Goal: Task Accomplishment & Management: Manage account settings

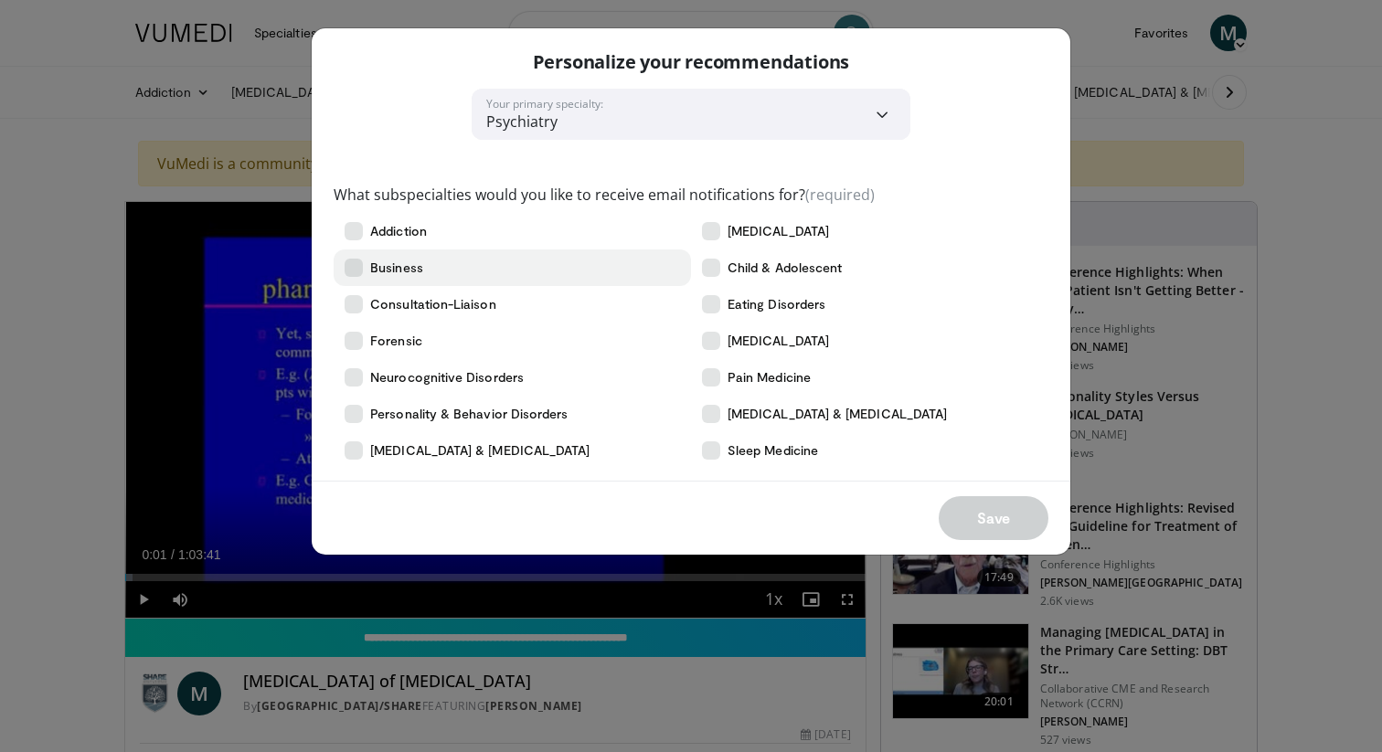
drag, startPoint x: 347, startPoint y: 305, endPoint x: 359, endPoint y: 275, distance: 32.4
click at [347, 304] on icon at bounding box center [354, 304] width 18 height 18
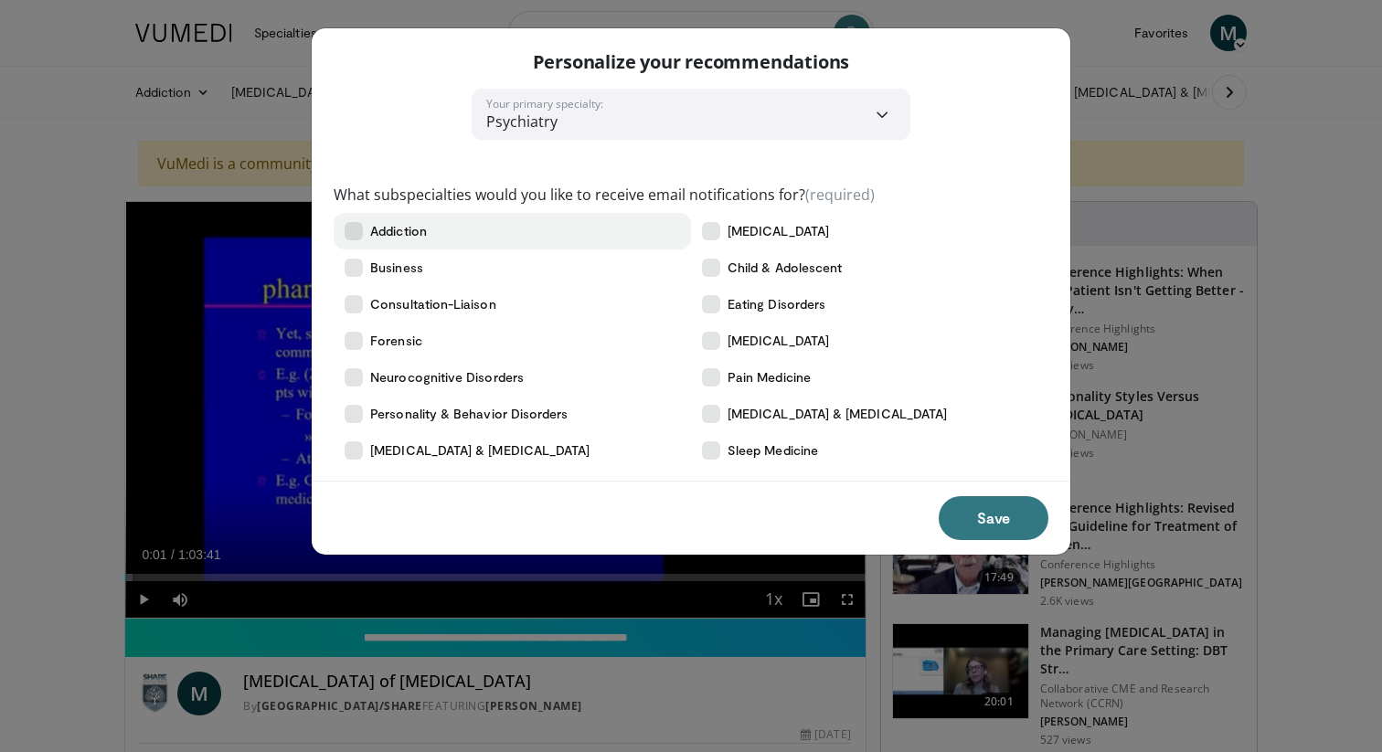
click at [352, 237] on icon at bounding box center [354, 231] width 18 height 18
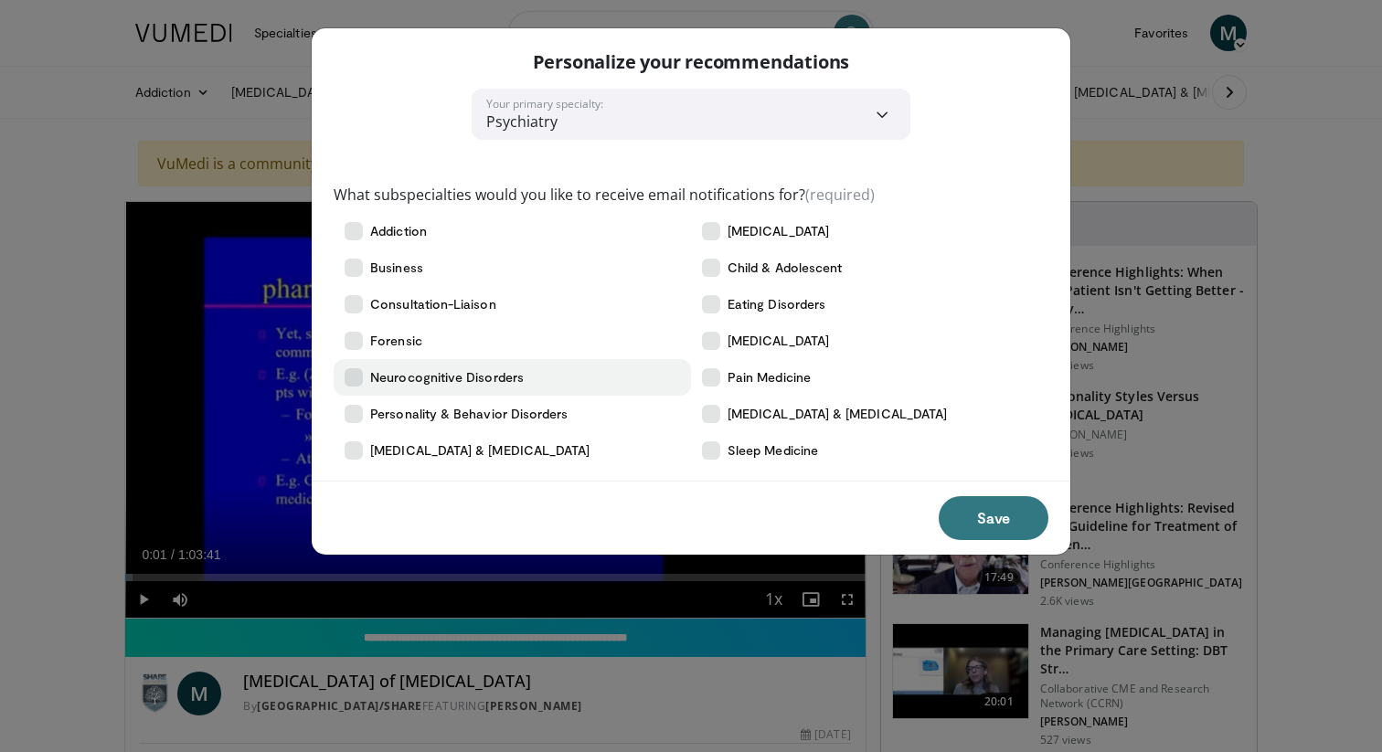
click at [351, 370] on icon at bounding box center [354, 377] width 18 height 18
drag, startPoint x: 353, startPoint y: 341, endPoint x: 355, endPoint y: 373, distance: 32.1
click at [354, 344] on icon at bounding box center [354, 341] width 18 height 18
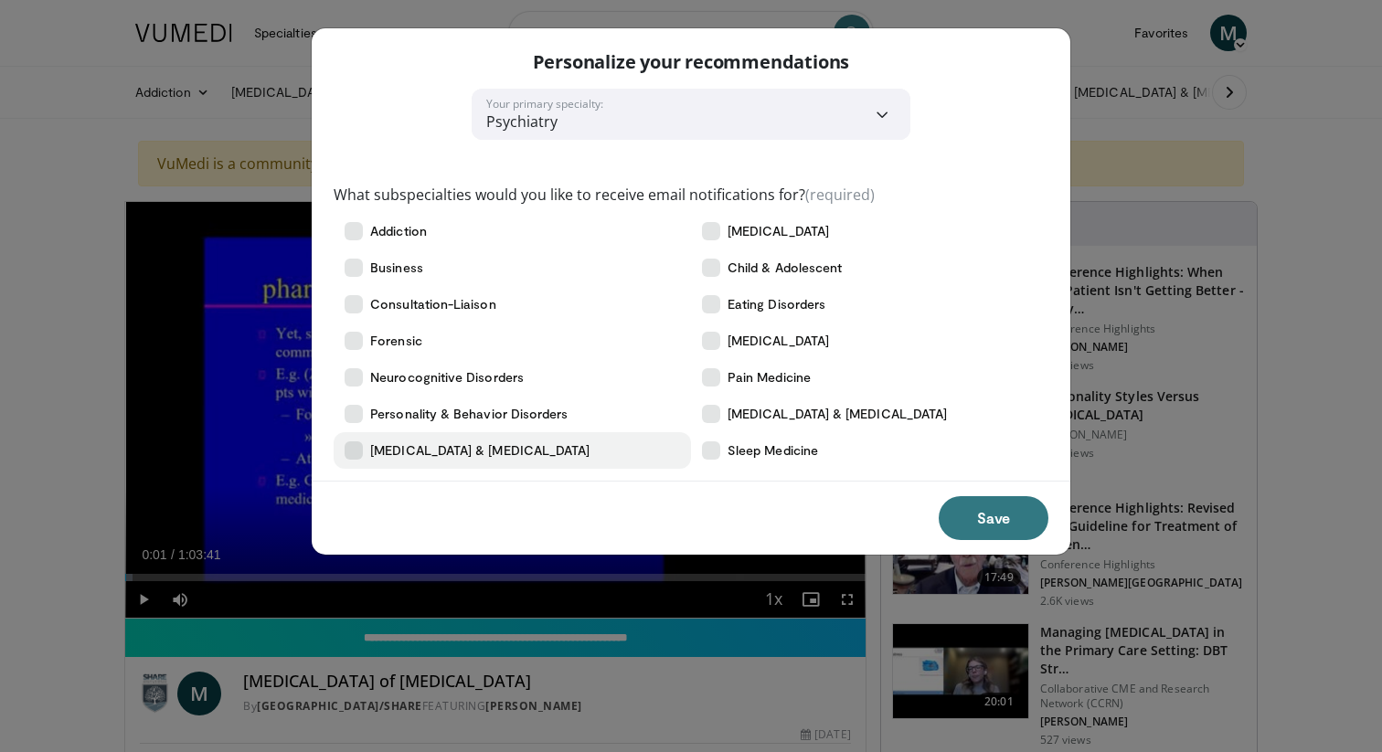
drag, startPoint x: 354, startPoint y: 411, endPoint x: 357, endPoint y: 445, distance: 34.9
click at [355, 411] on icon at bounding box center [354, 414] width 18 height 18
click at [384, 451] on span "[MEDICAL_DATA] & [MEDICAL_DATA]" at bounding box center [479, 451] width 219 height 18
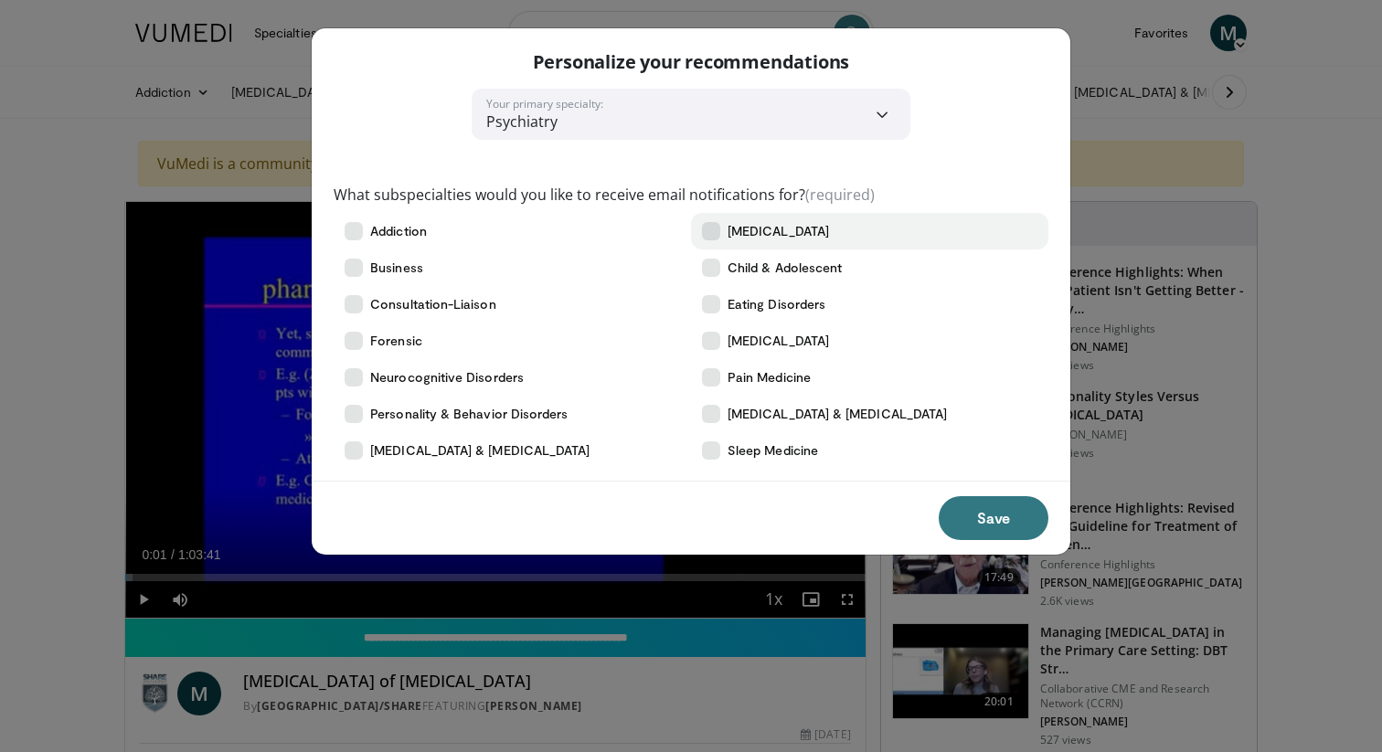
click at [716, 238] on icon at bounding box center [711, 231] width 18 height 18
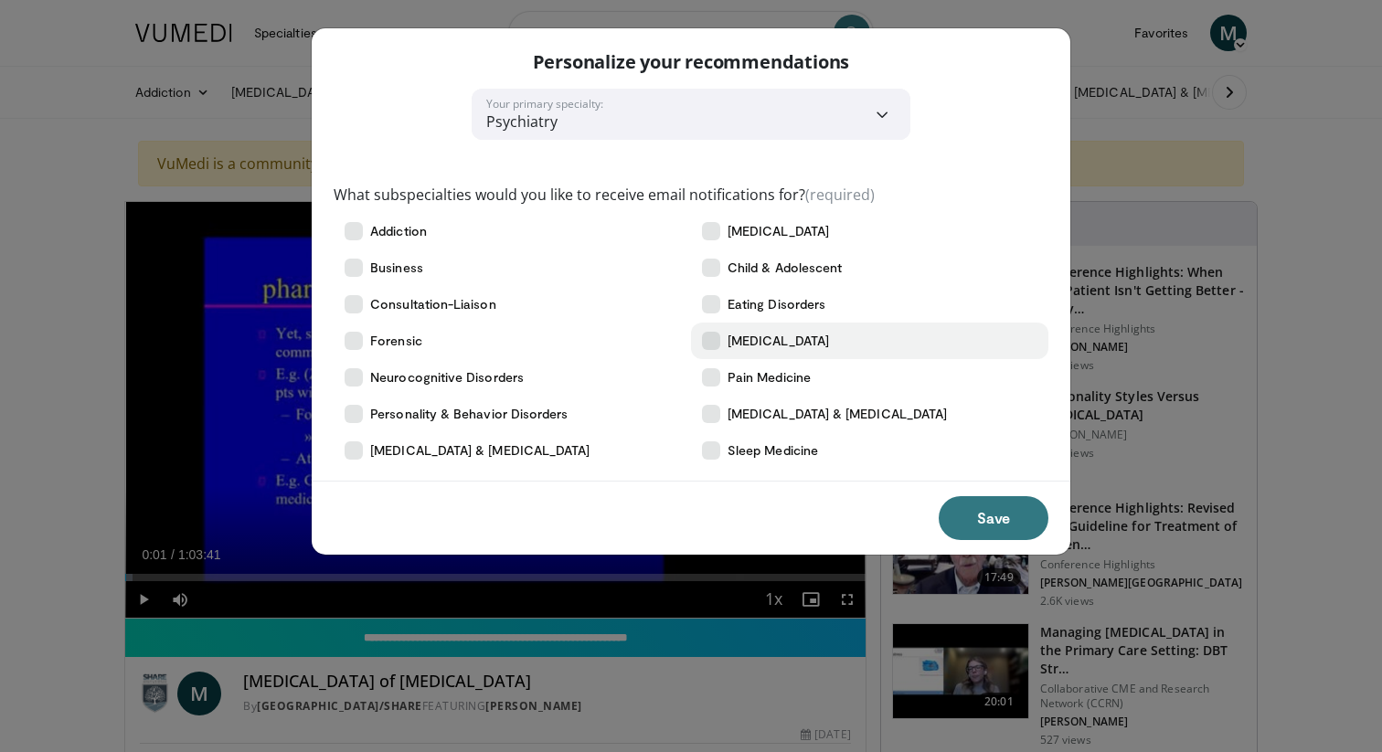
click at [709, 338] on icon at bounding box center [711, 341] width 18 height 18
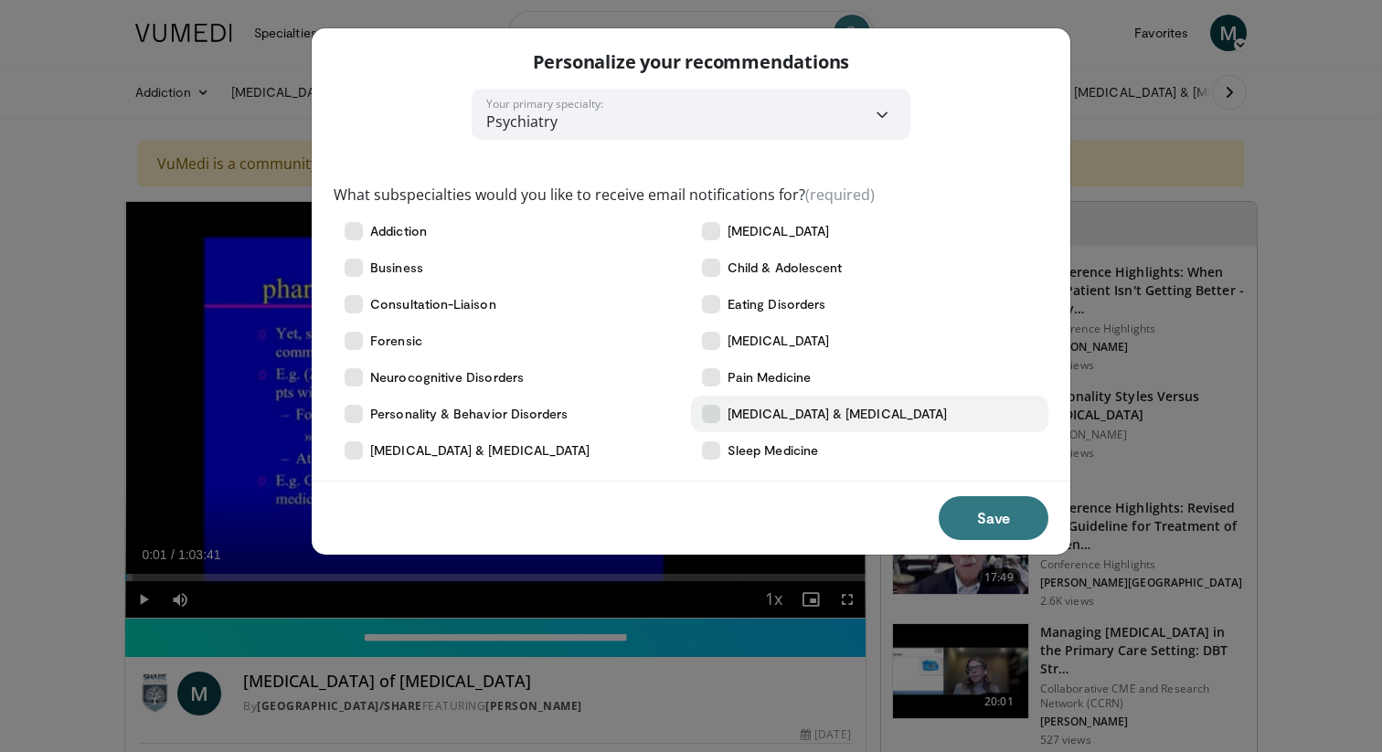
click at [702, 415] on icon at bounding box center [711, 414] width 18 height 18
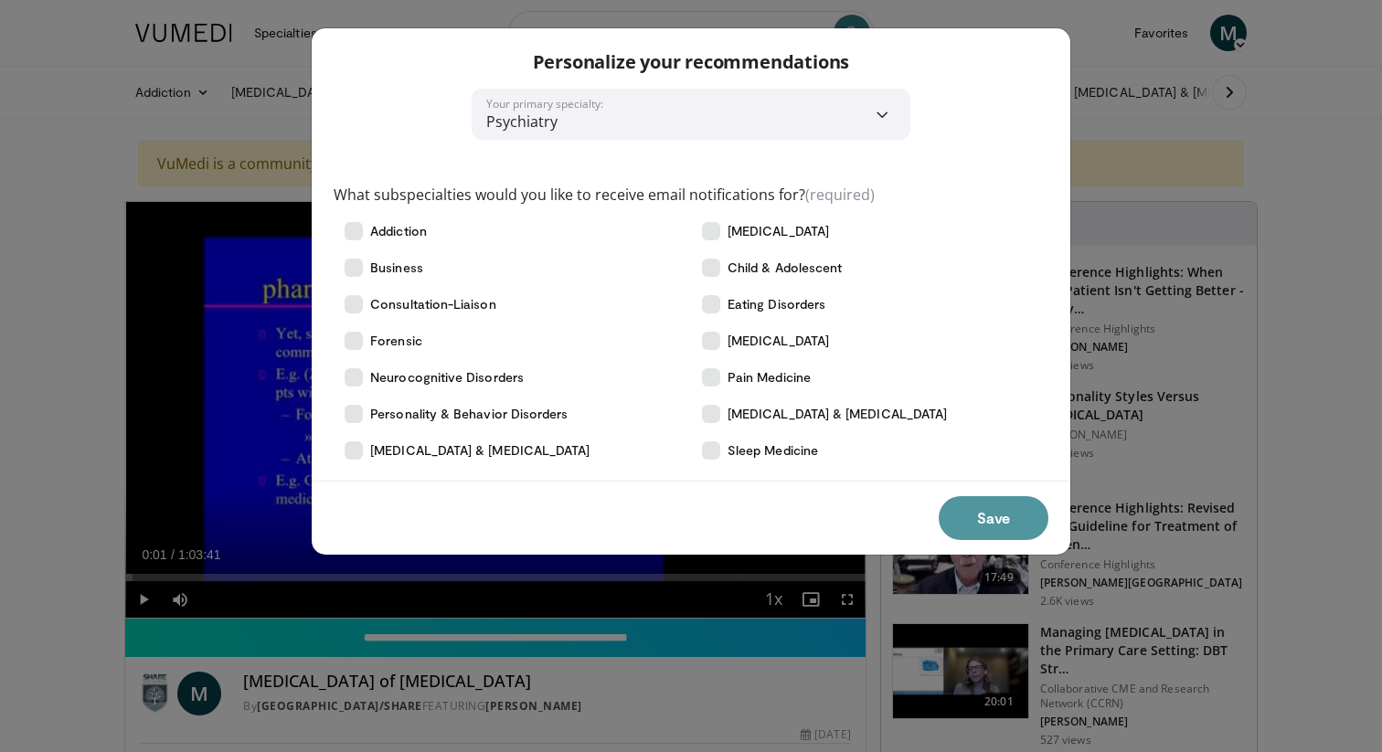
click at [1015, 523] on button "Save" at bounding box center [994, 518] width 110 height 44
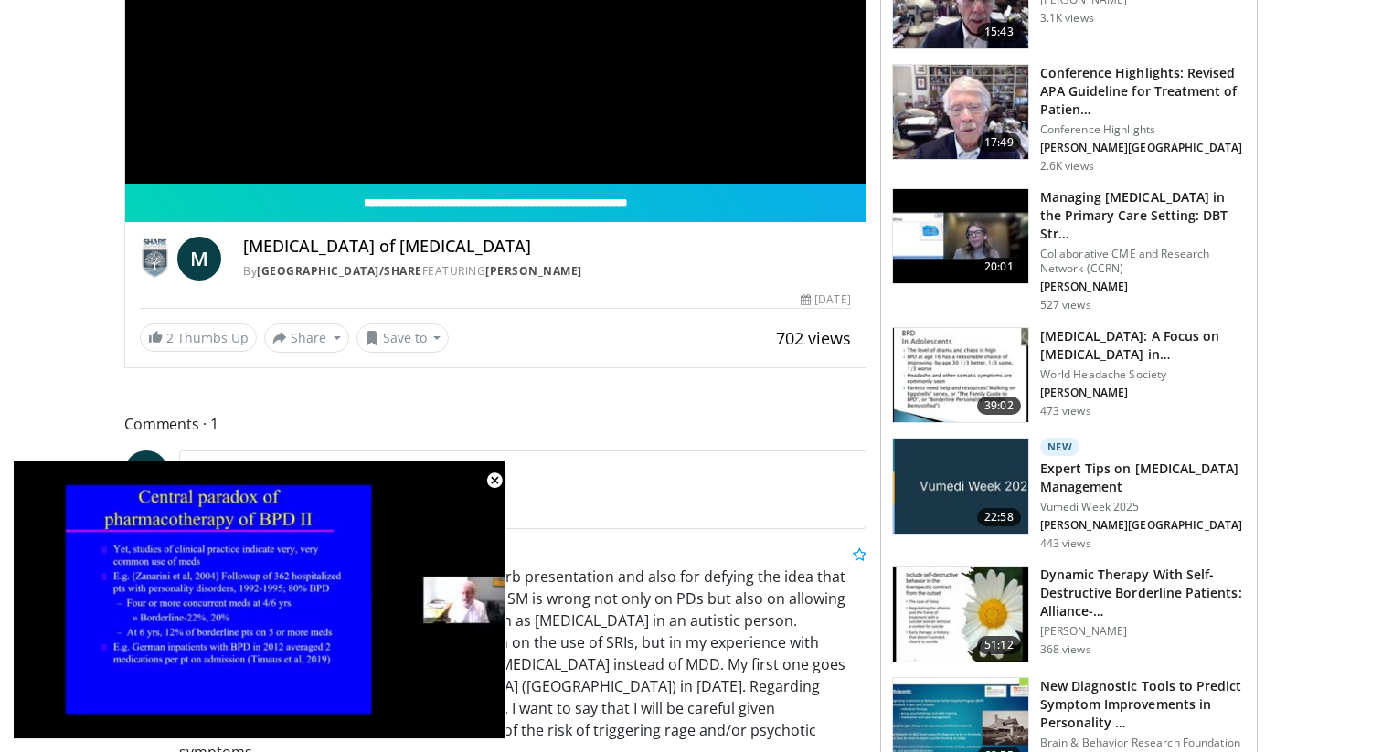
scroll to position [775, 0]
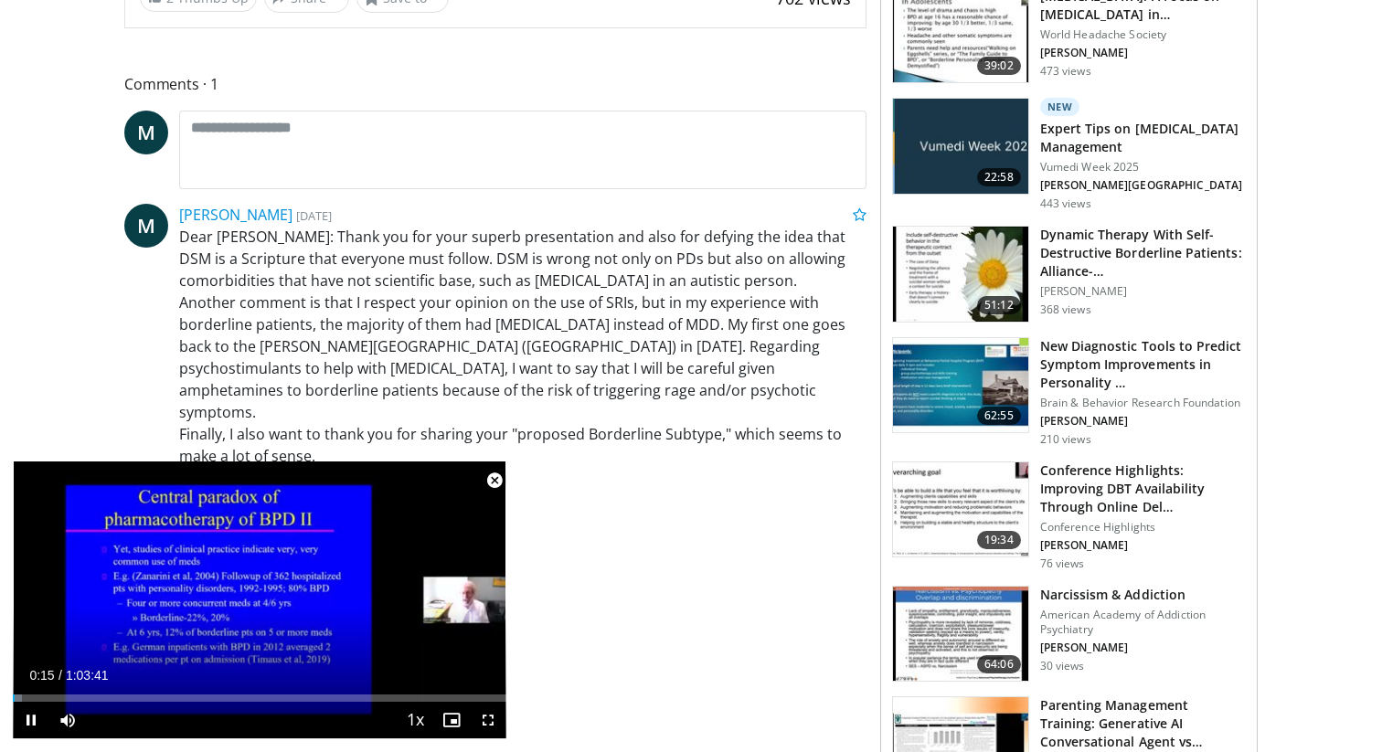
click at [496, 478] on span "Video Player" at bounding box center [494, 481] width 37 height 37
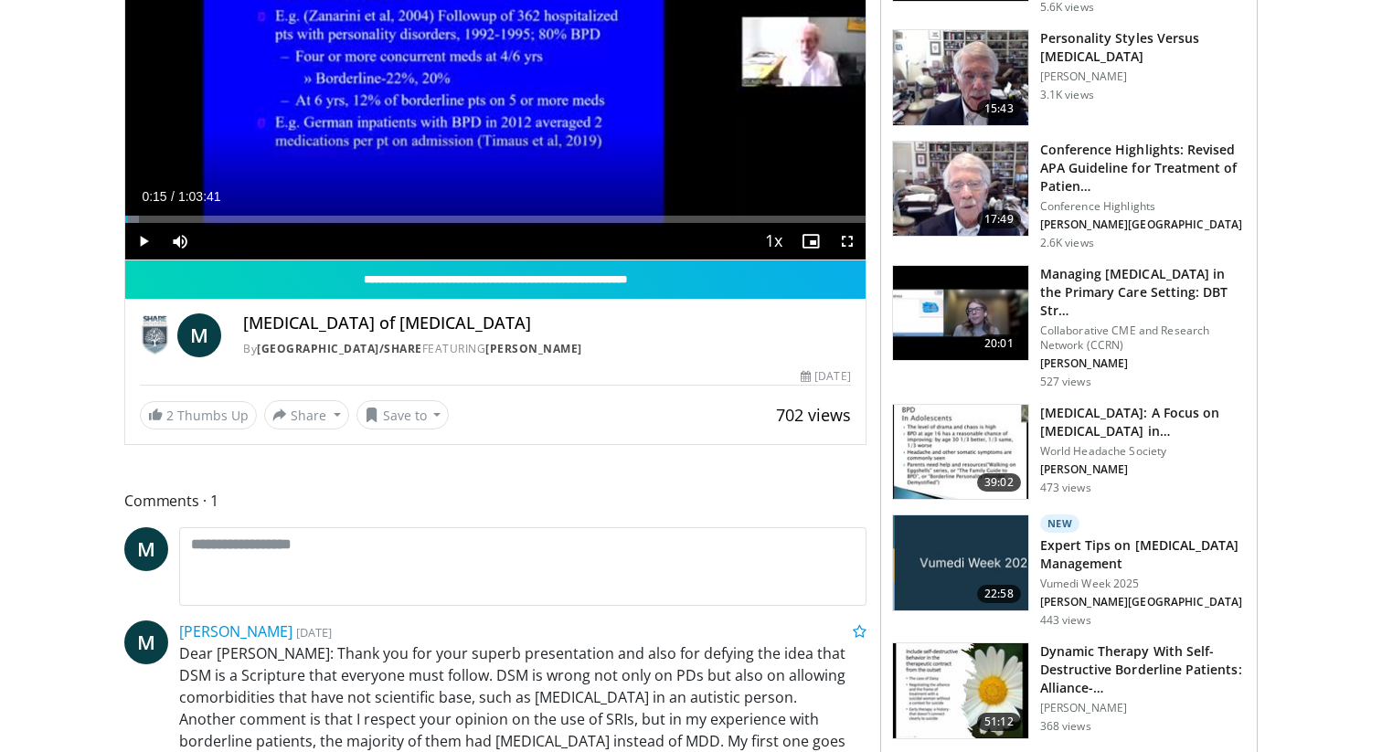
scroll to position [0, 0]
